Goal: Information Seeking & Learning: Check status

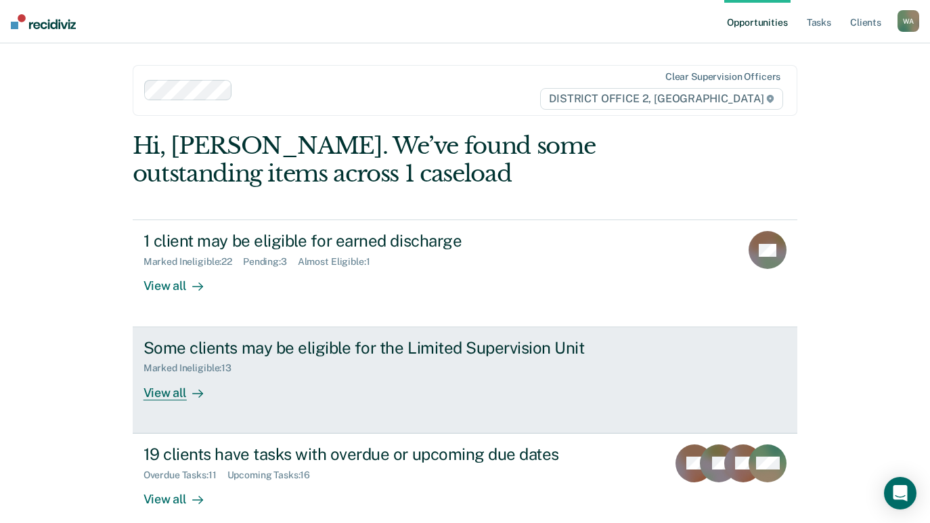
click at [158, 393] on div "View all" at bounding box center [182, 387] width 76 height 26
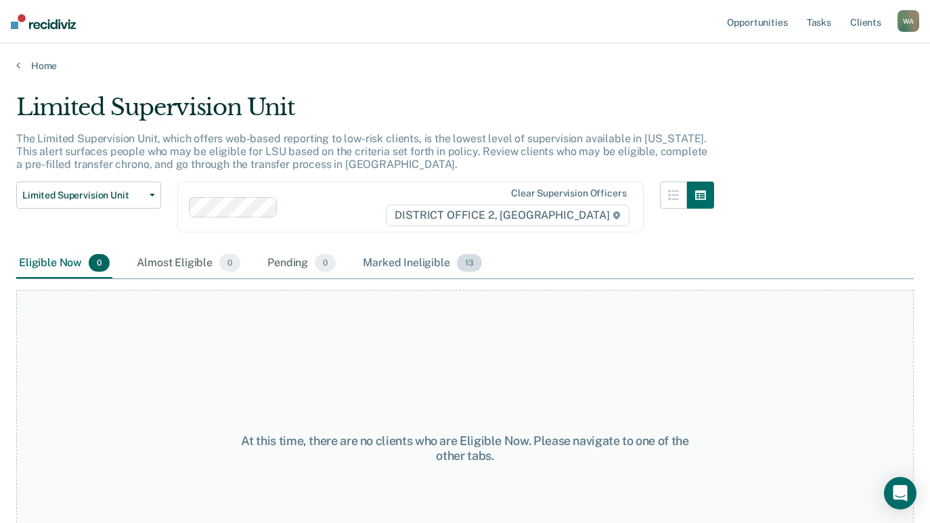
click at [414, 267] on div "Marked Ineligible 13" at bounding box center [422, 263] width 124 height 30
